Goal: Browse casually: Explore the website without a specific task or goal

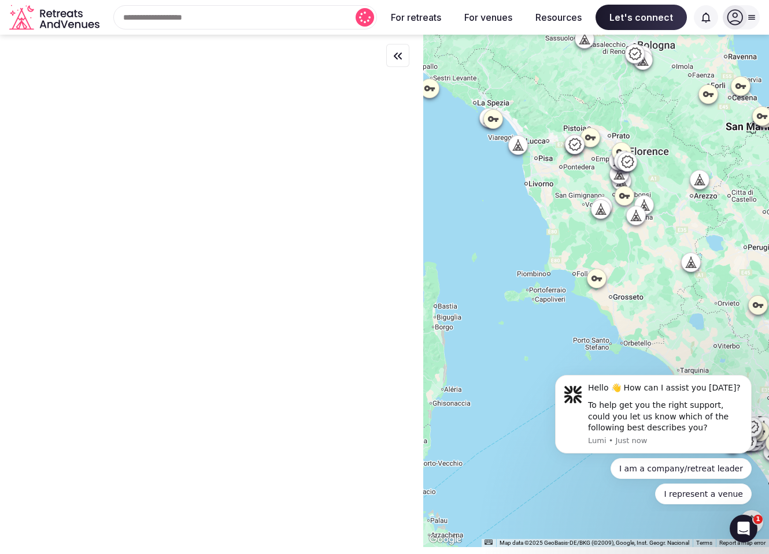
drag, startPoint x: 671, startPoint y: 108, endPoint x: 602, endPoint y: 175, distance: 96.1
click at [602, 175] on div at bounding box center [596, 291] width 346 height 513
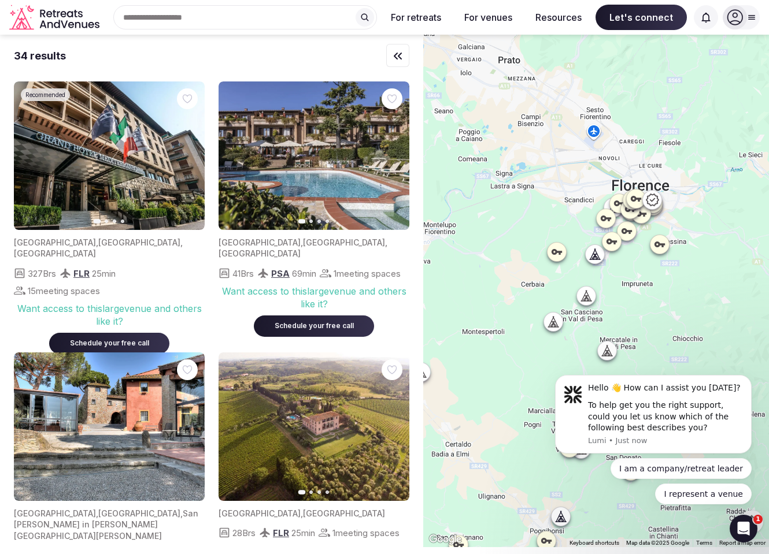
drag, startPoint x: 682, startPoint y: 121, endPoint x: 579, endPoint y: 274, distance: 184.5
click at [579, 274] on div at bounding box center [596, 291] width 346 height 513
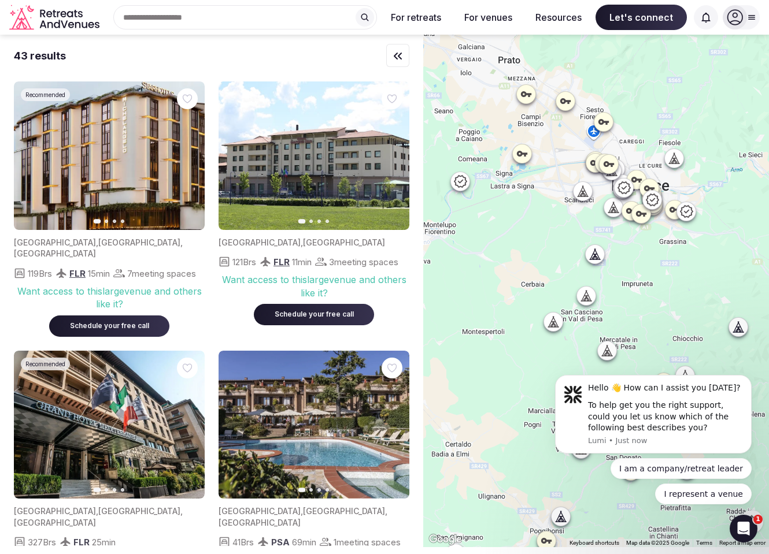
click at [596, 256] on icon at bounding box center [595, 255] width 12 height 12
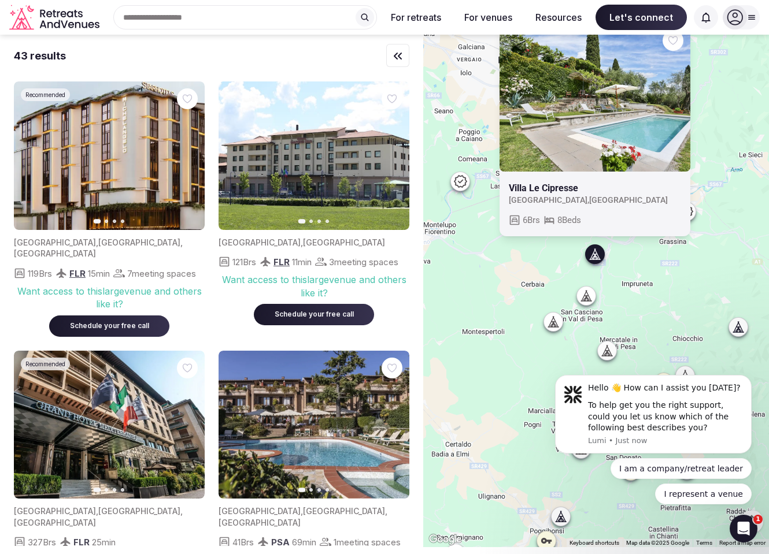
click at [589, 299] on icon at bounding box center [587, 299] width 3 height 4
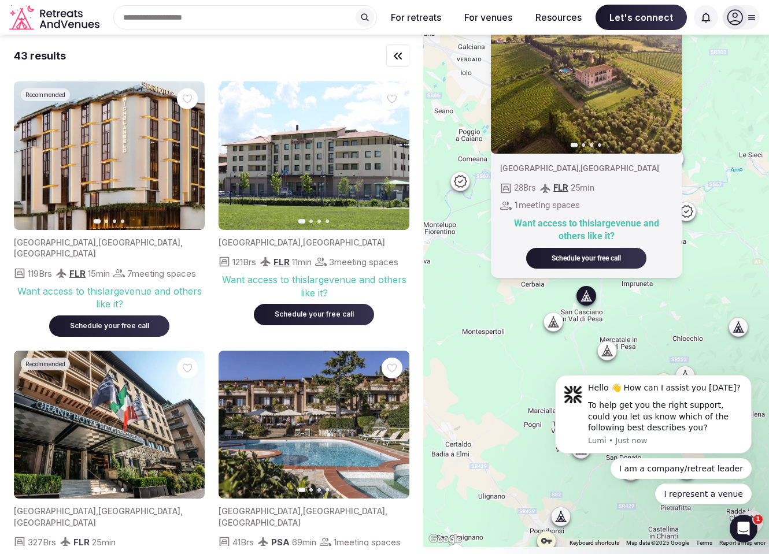
click at [558, 326] on icon at bounding box center [555, 321] width 5 height 10
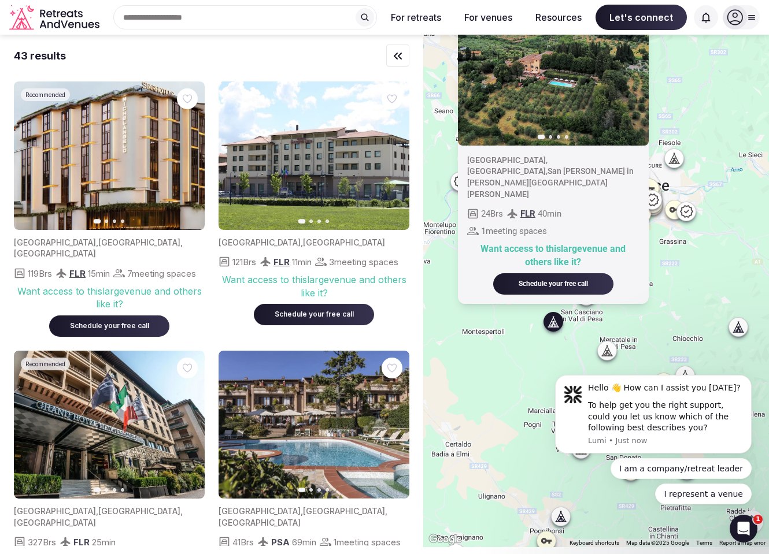
click at [634, 76] on icon "button" at bounding box center [632, 70] width 9 height 9
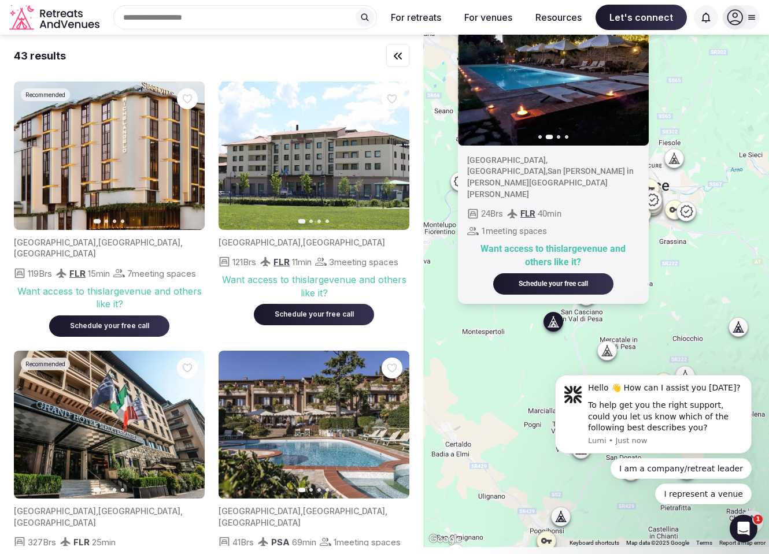
click at [633, 76] on icon "button" at bounding box center [632, 70] width 9 height 9
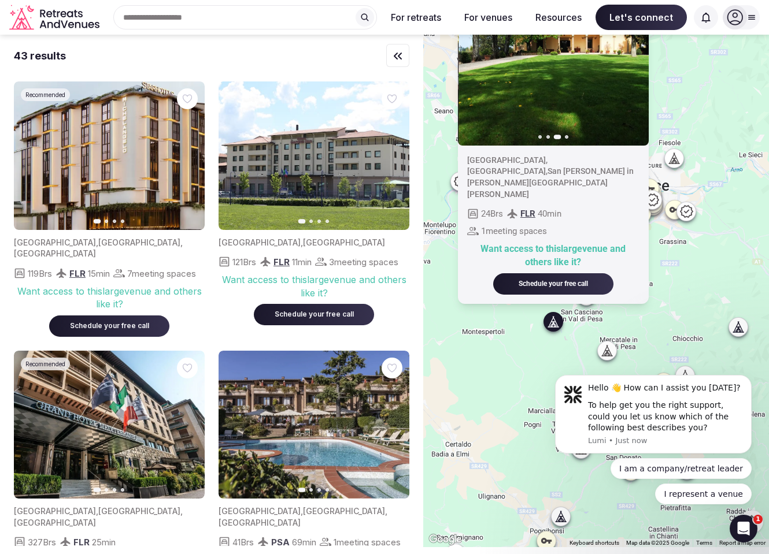
click at [633, 76] on icon "button" at bounding box center [632, 70] width 9 height 9
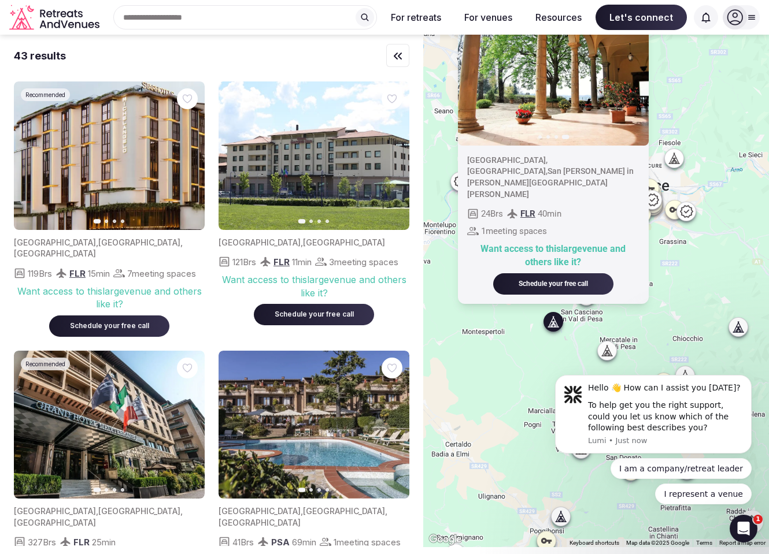
click at [673, 294] on div "Previous slide Next slide [GEOGRAPHIC_DATA] , [GEOGRAPHIC_DATA] , [GEOGRAPHIC_D…" at bounding box center [596, 291] width 346 height 513
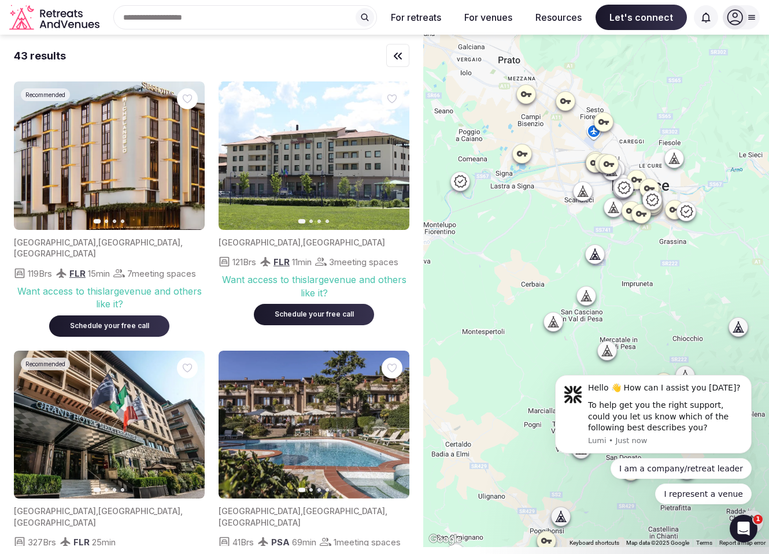
click at [612, 353] on icon at bounding box center [607, 351] width 12 height 12
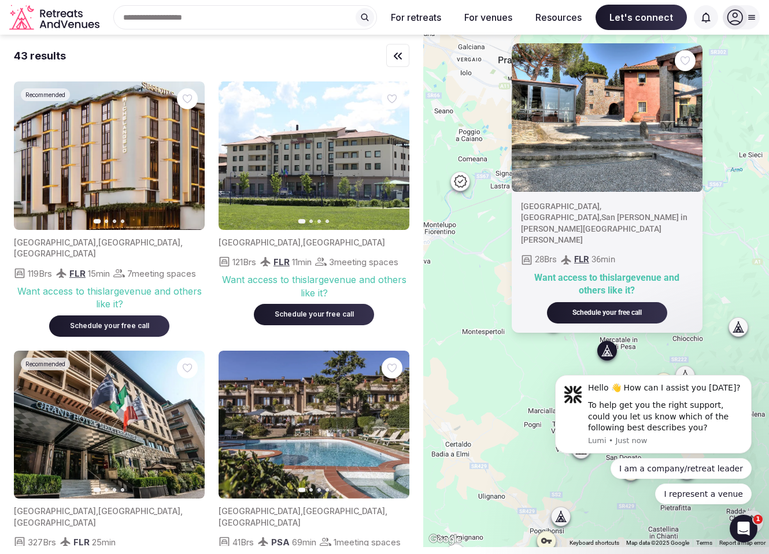
click at [720, 215] on div "[GEOGRAPHIC_DATA] , [GEOGRAPHIC_DATA] , [GEOGRAPHIC_DATA][PERSON_NAME] in [PERS…" at bounding box center [596, 291] width 346 height 513
